Goal: Task Accomplishment & Management: Complete application form

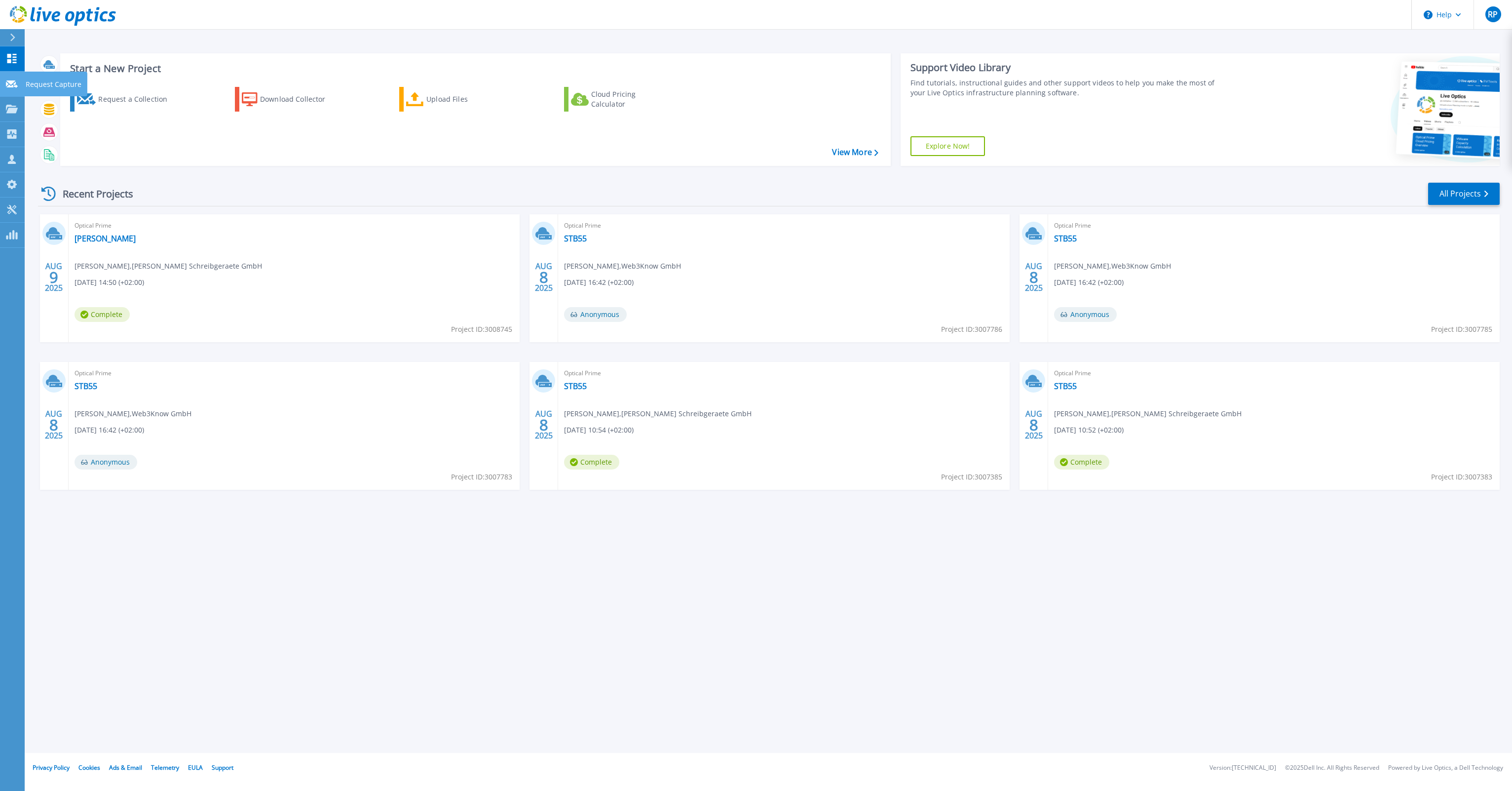
click at [51, 82] on p "Request Capture" at bounding box center [54, 85] width 56 height 26
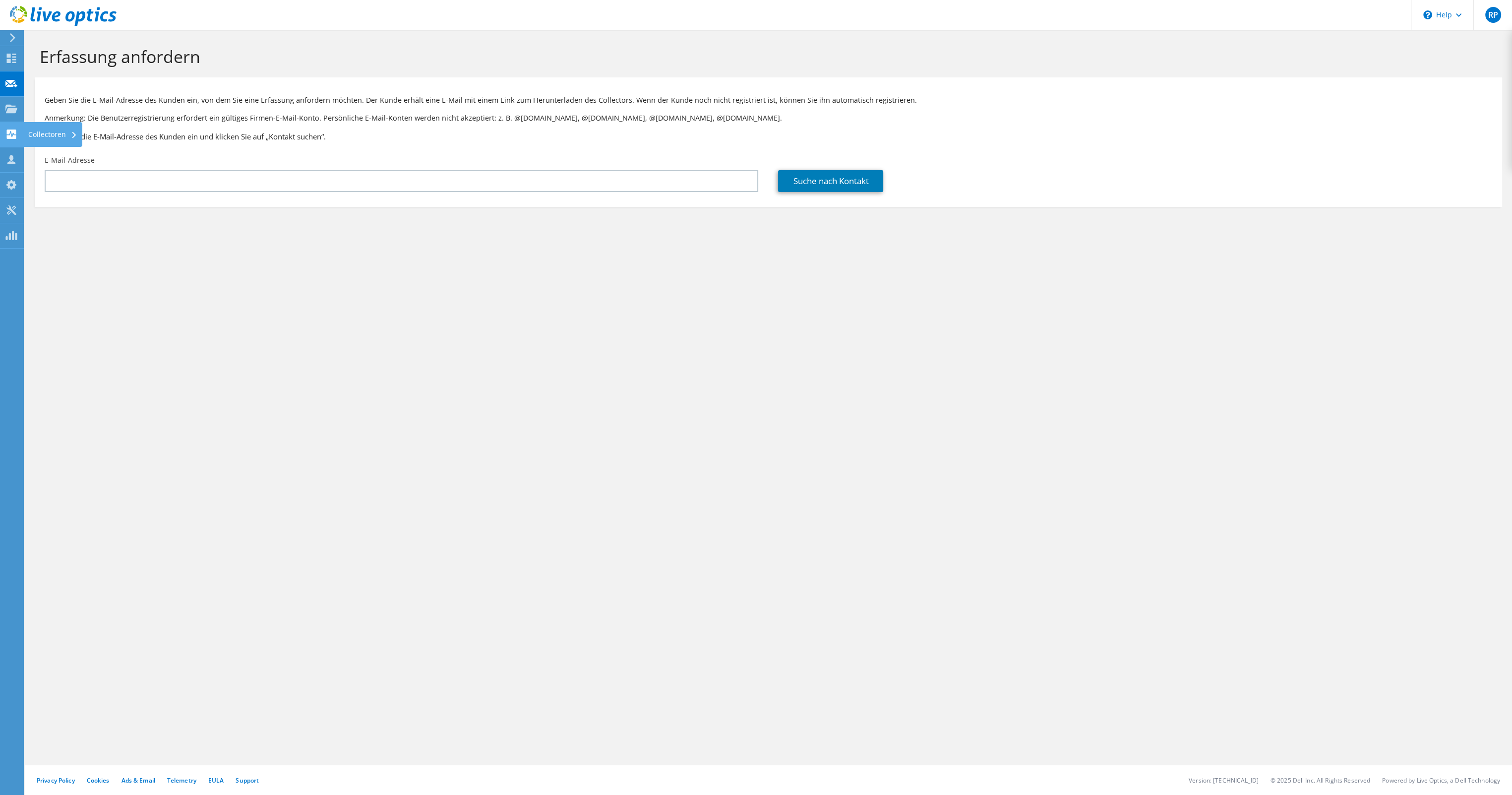
click at [34, 135] on div "Collectoren" at bounding box center [53, 134] width 59 height 25
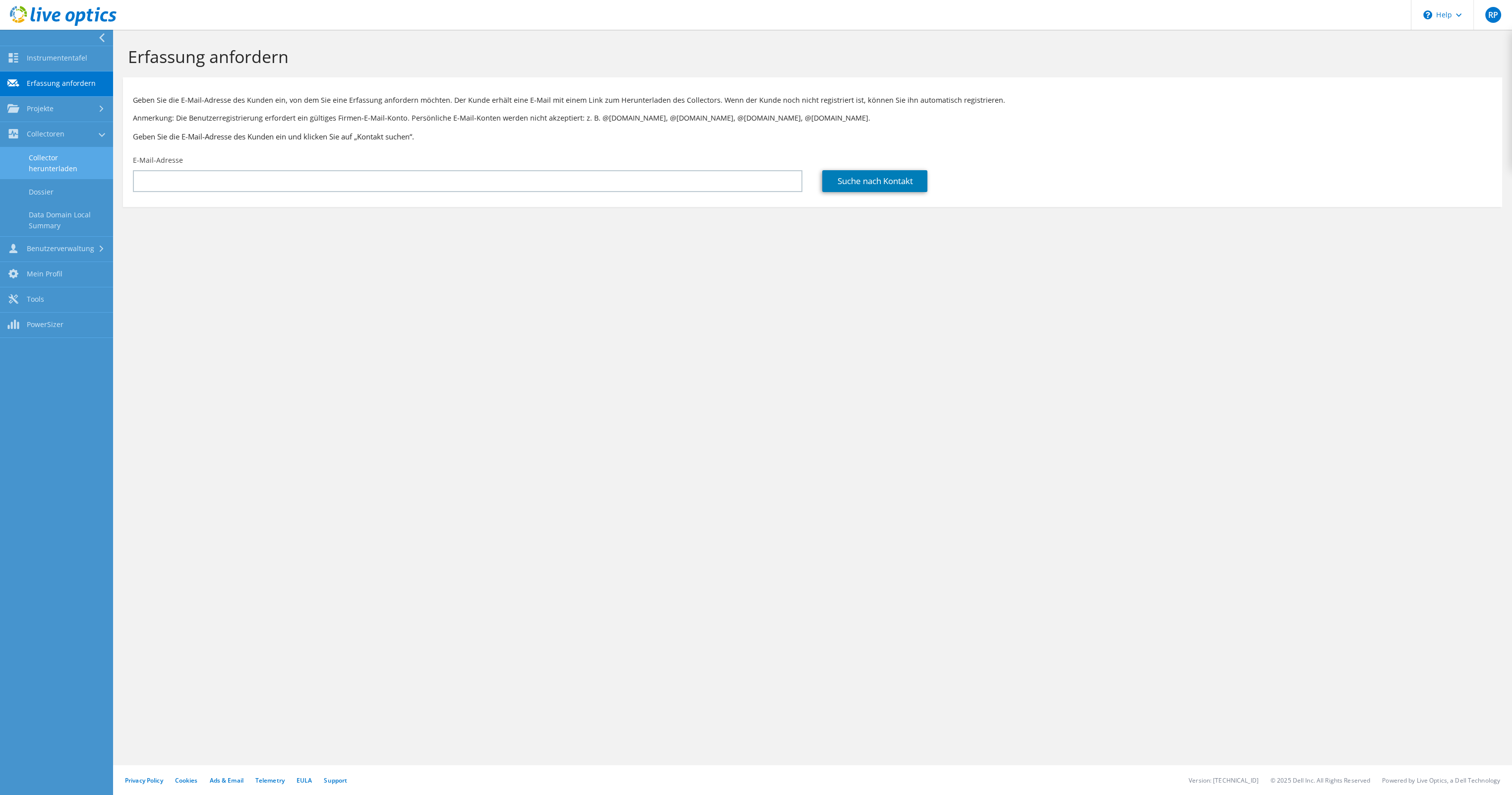
click at [76, 157] on link "Collector herunterladen" at bounding box center [56, 163] width 113 height 32
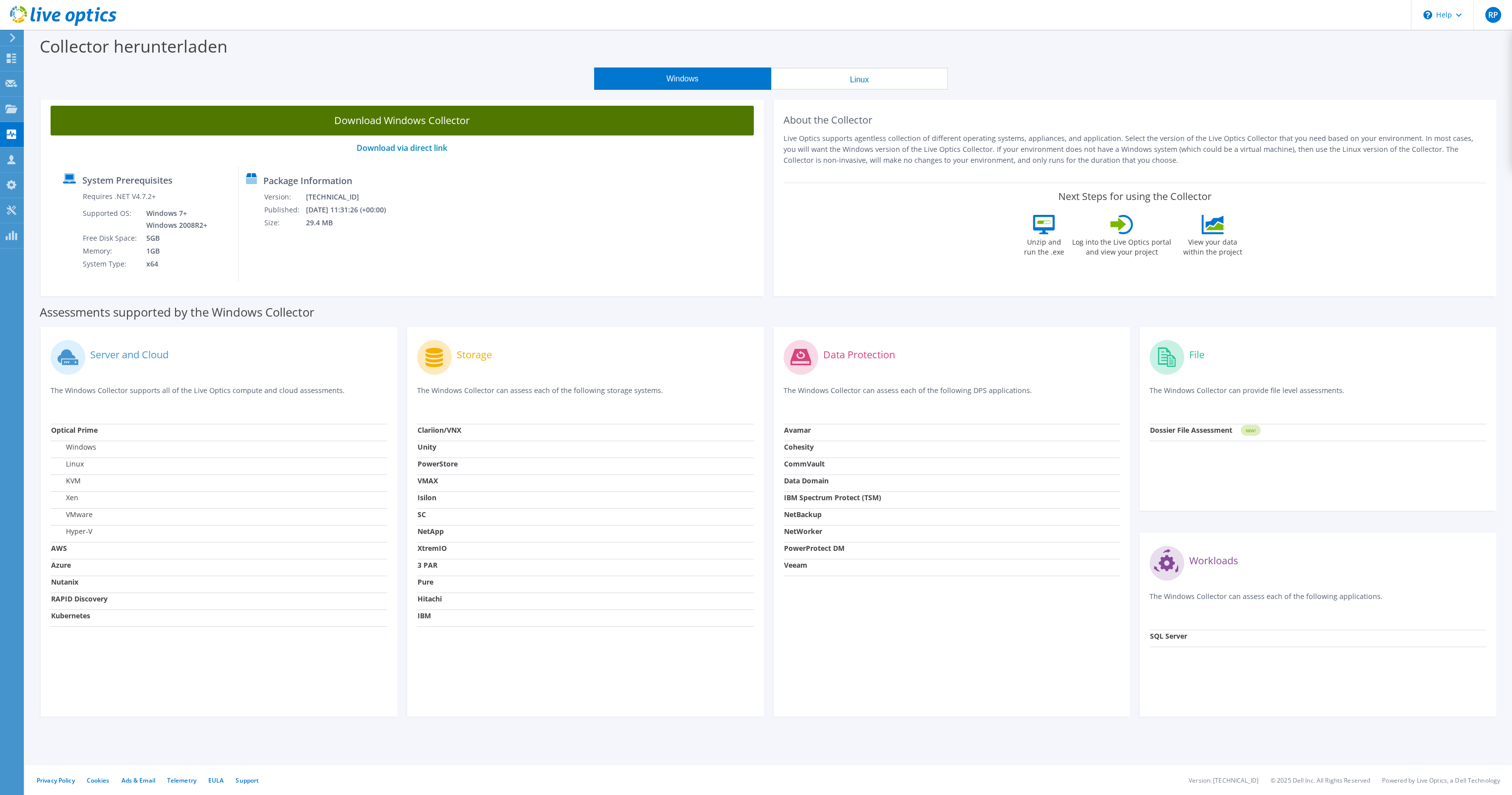
click at [583, 129] on link "Download Windows Collector" at bounding box center [402, 120] width 703 height 30
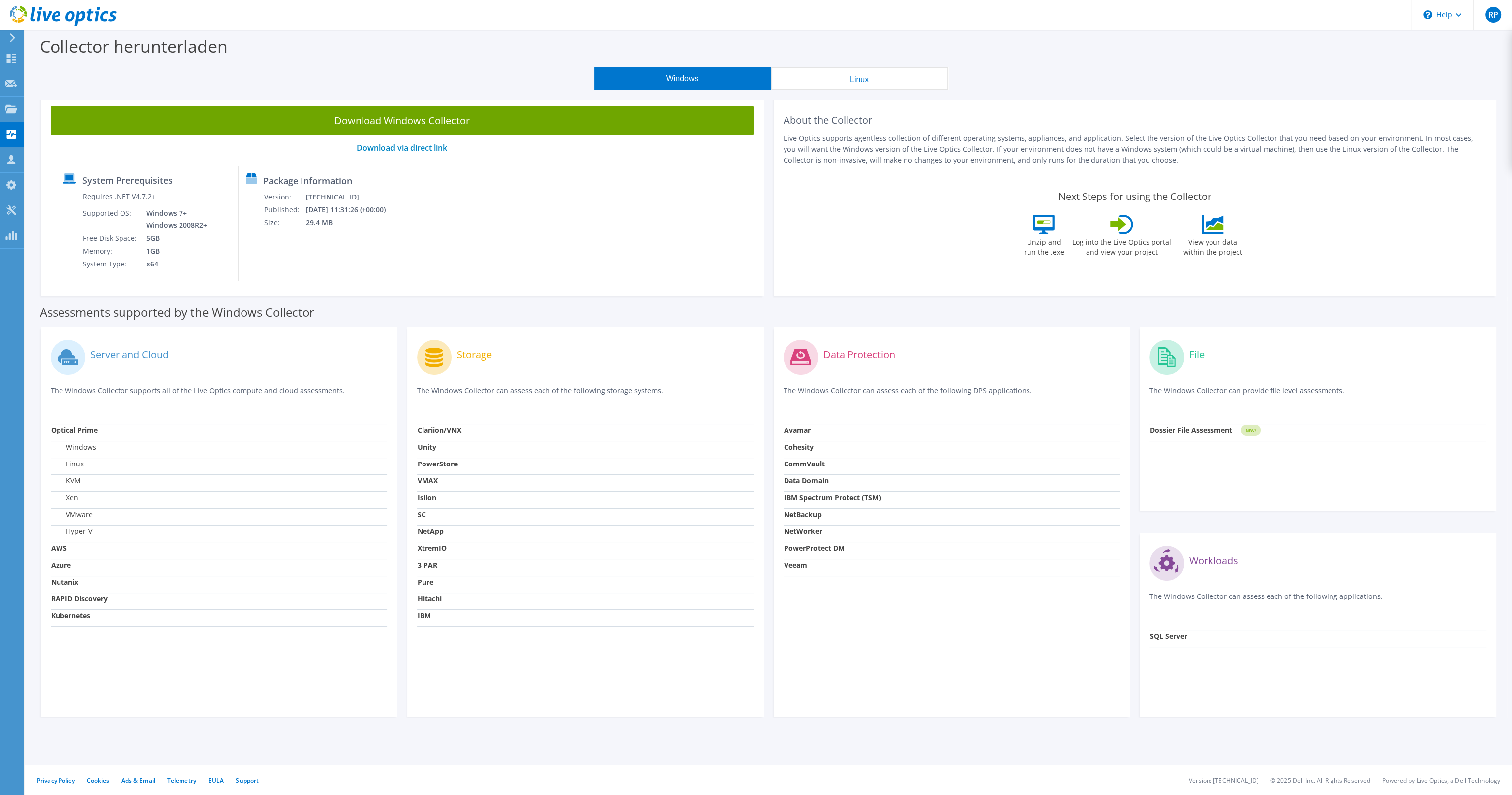
click at [59, 568] on strong "Azure" at bounding box center [61, 565] width 19 height 9
click at [154, 357] on label "Server and Cloud" at bounding box center [129, 355] width 79 height 10
click at [48, 84] on div "Erfassung anfordern" at bounding box center [62, 84] width 79 height 25
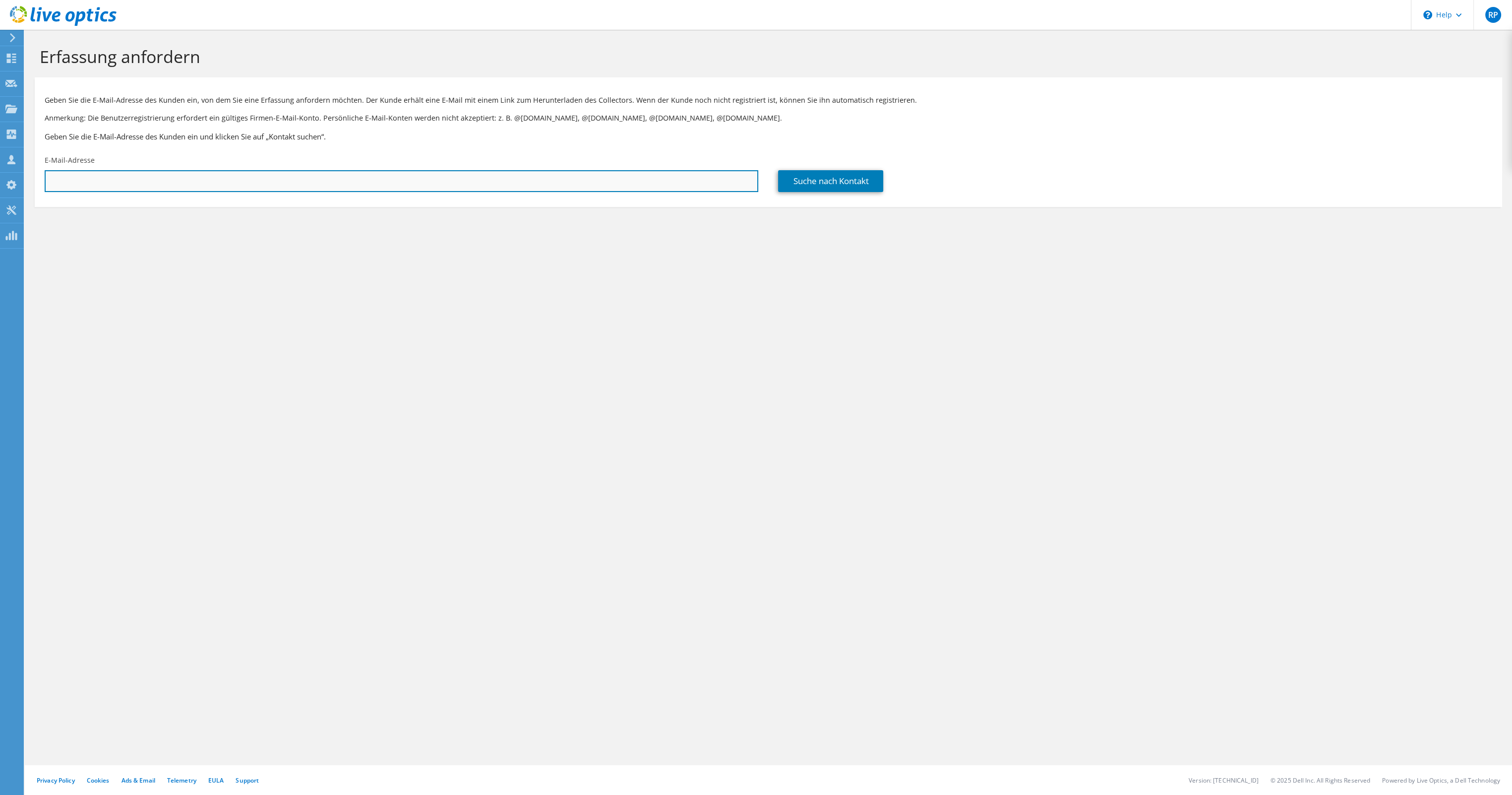
click at [590, 181] on input "text" at bounding box center [401, 181] width 714 height 22
click at [332, 183] on input "text" at bounding box center [401, 181] width 714 height 22
paste input "Steiert, Marvin <Marvin.Steiert@freiburg.ihk.de>"
type input "Marvin.Steiert@freiburg.ihk.de"
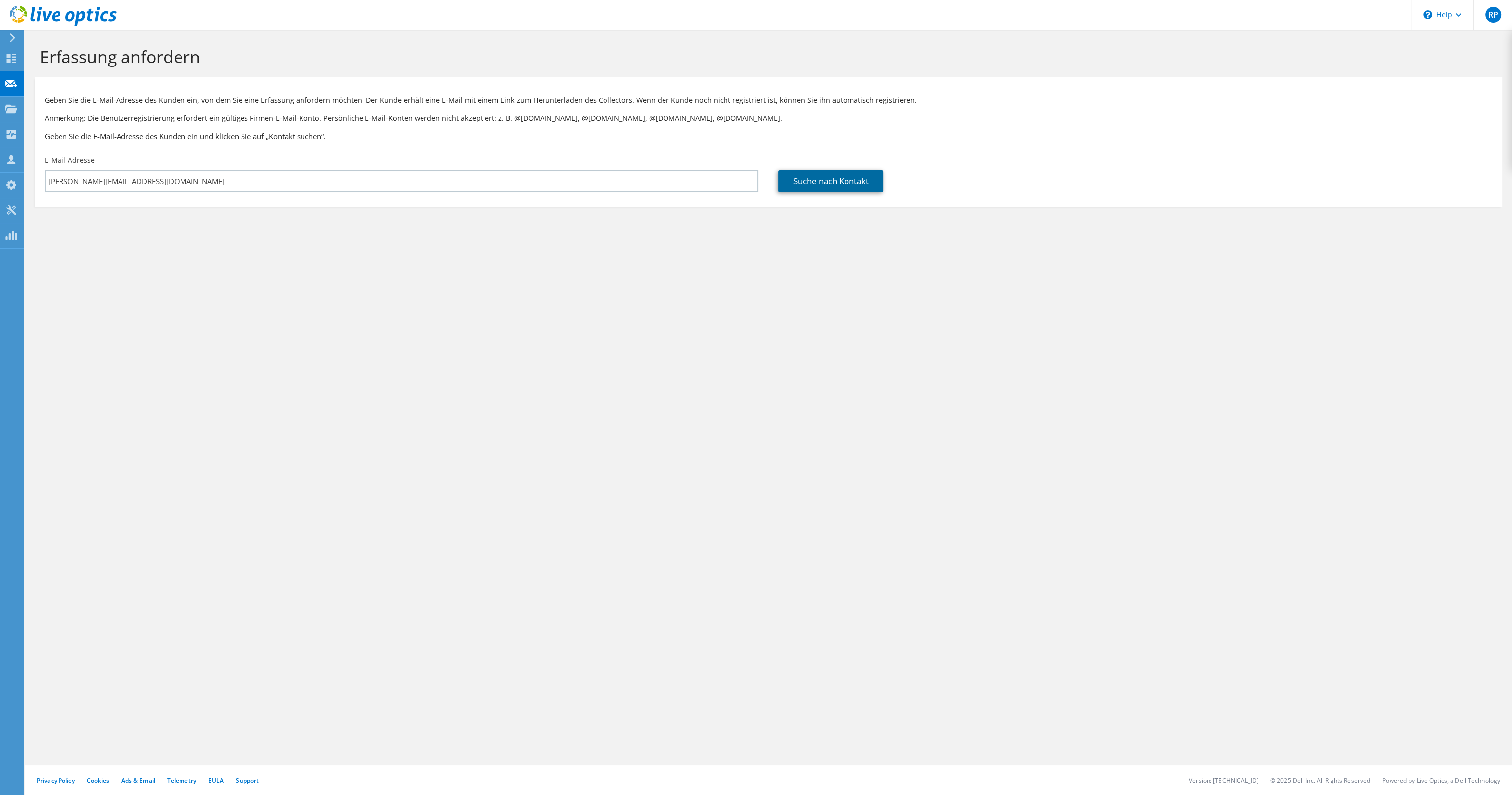
click at [811, 186] on link "Suche nach Kontakt" at bounding box center [831, 181] width 105 height 22
type input "Industrie- und Handelskammer Suedlicher Oberrhein"
type input "Marvin"
type input "Steiert"
type input "[GEOGRAPHIC_DATA]"
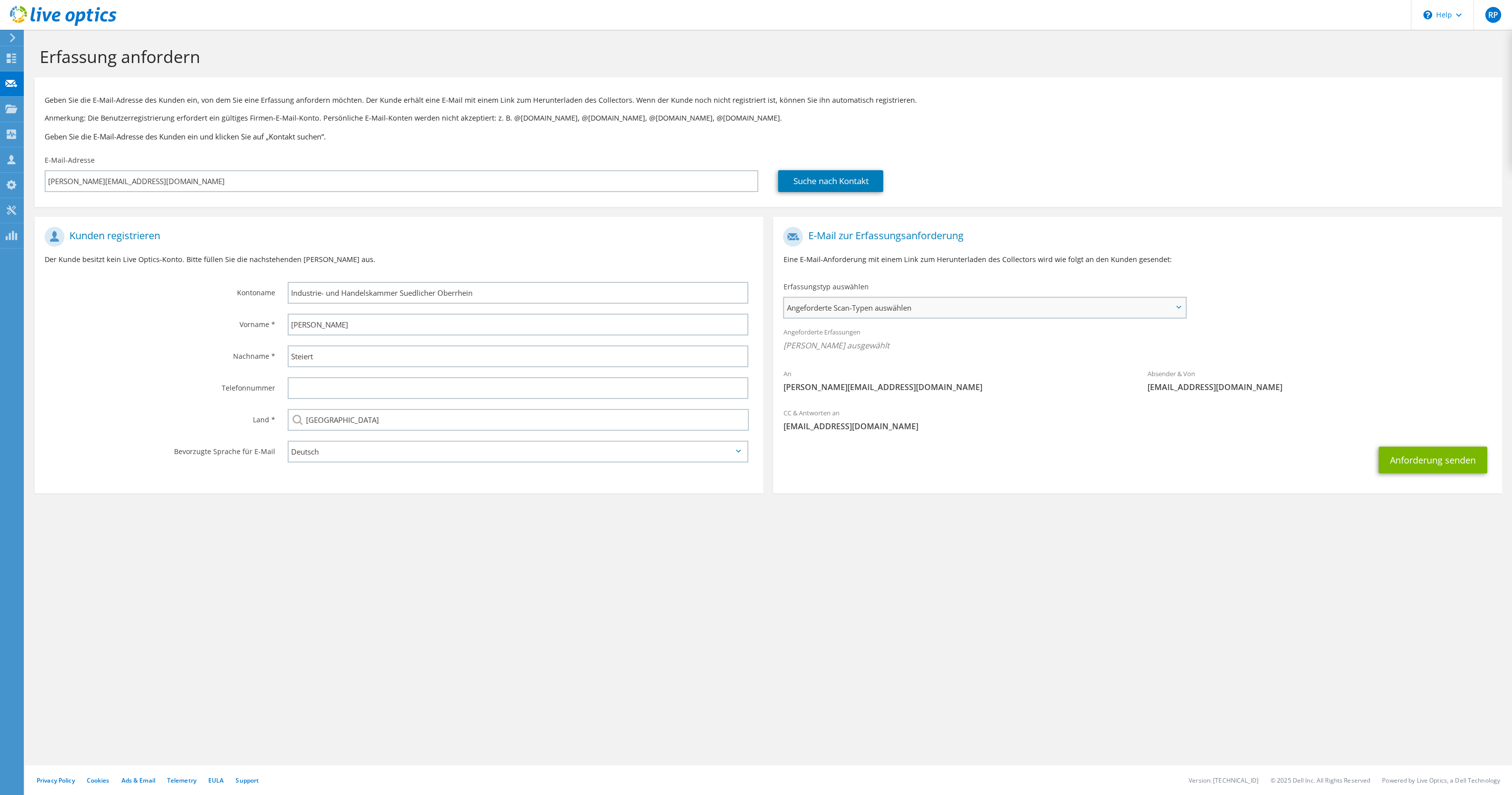
click at [942, 299] on span "Angeforderte Scan-Typen auswählen" at bounding box center [984, 307] width 401 height 19
click at [816, 418] on label "Azure" at bounding box center [821, 422] width 34 height 12
click at [0, 0] on input "Azure" at bounding box center [0, 0] width 0 height 0
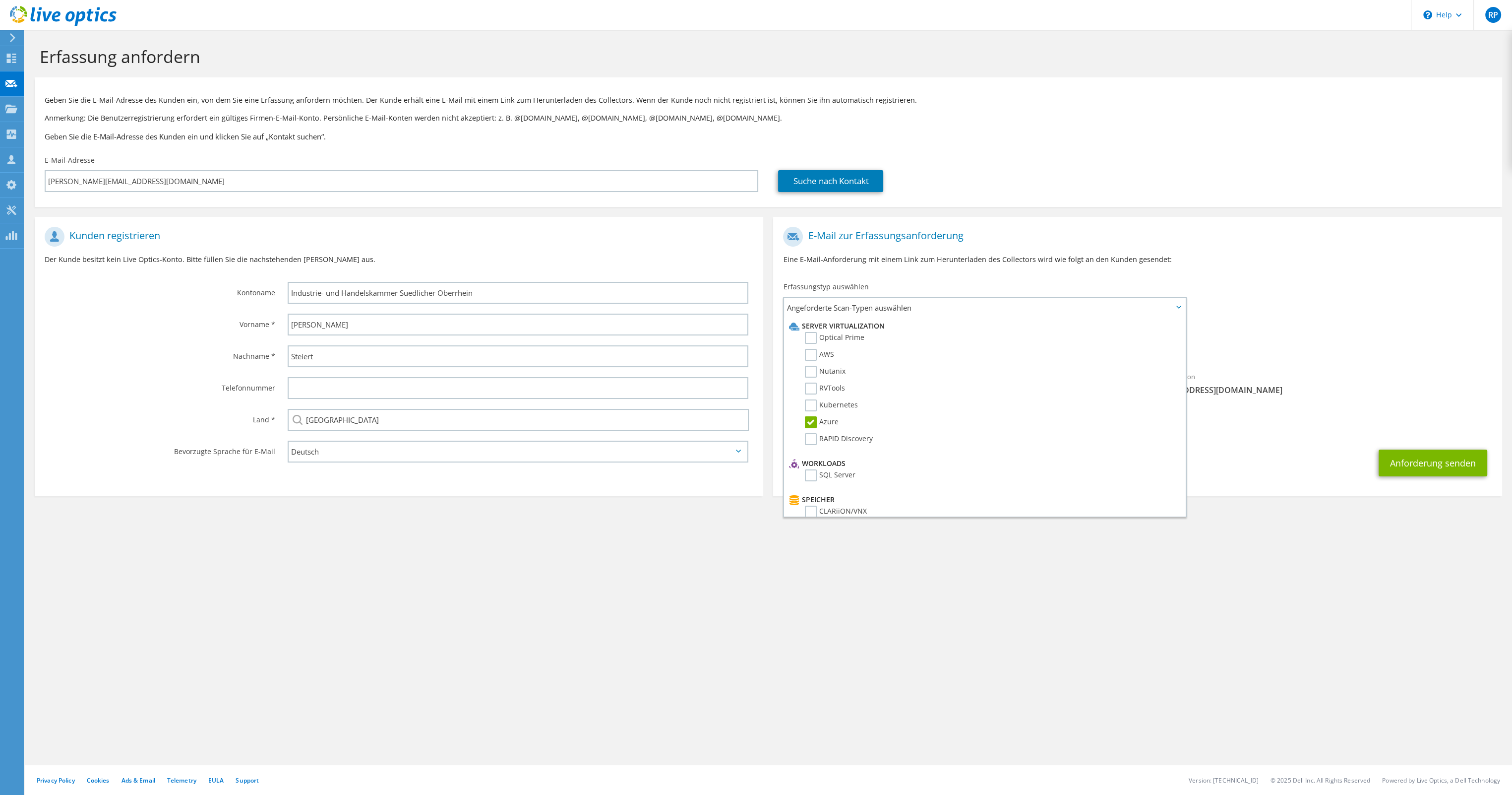
click at [1383, 391] on span "[EMAIL_ADDRESS][DOMAIN_NAME]" at bounding box center [1320, 389] width 345 height 11
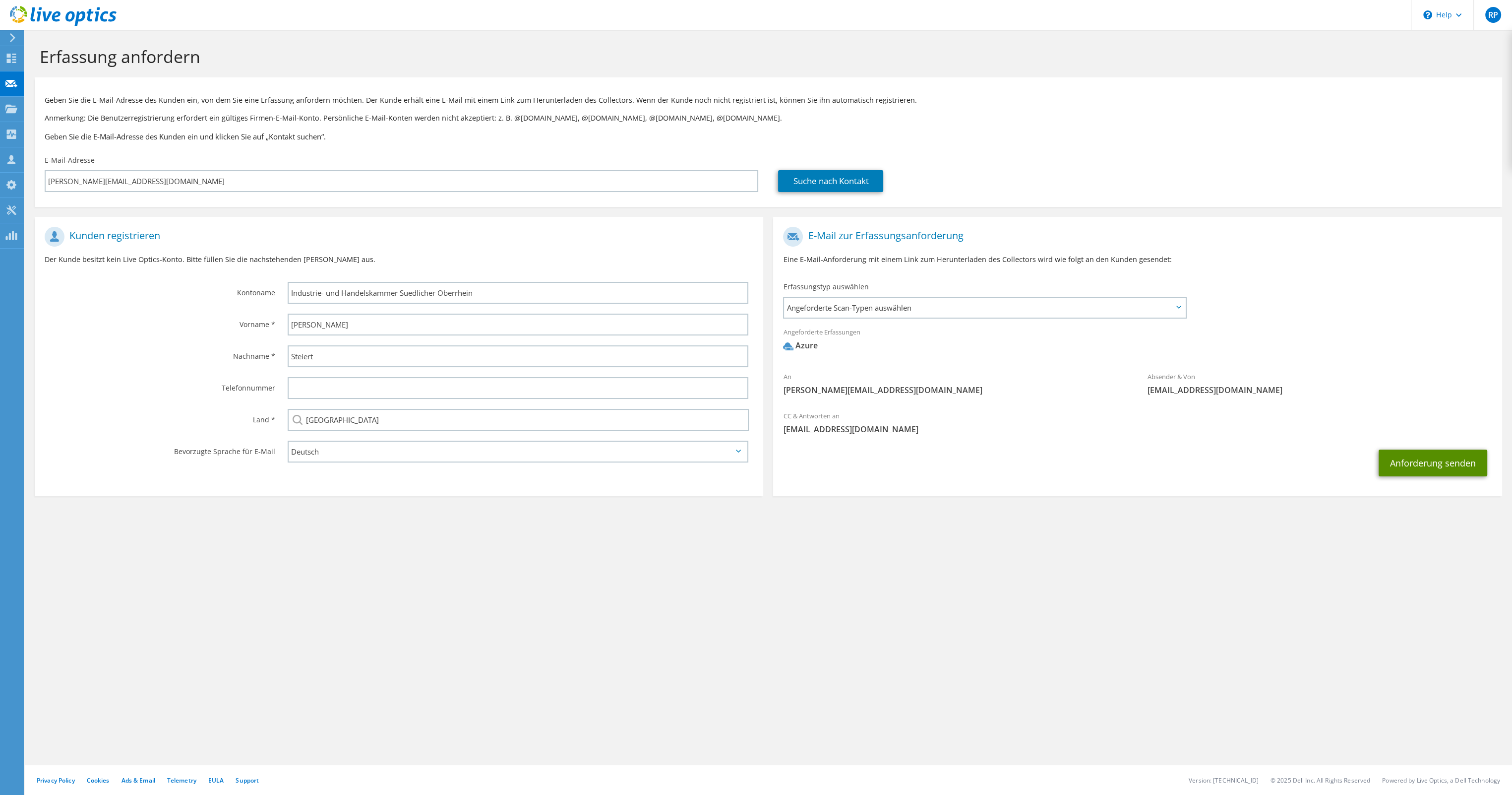
click at [1408, 463] on button "Anforderung senden" at bounding box center [1433, 462] width 108 height 27
